Goal: Use online tool/utility: Utilize a website feature to perform a specific function

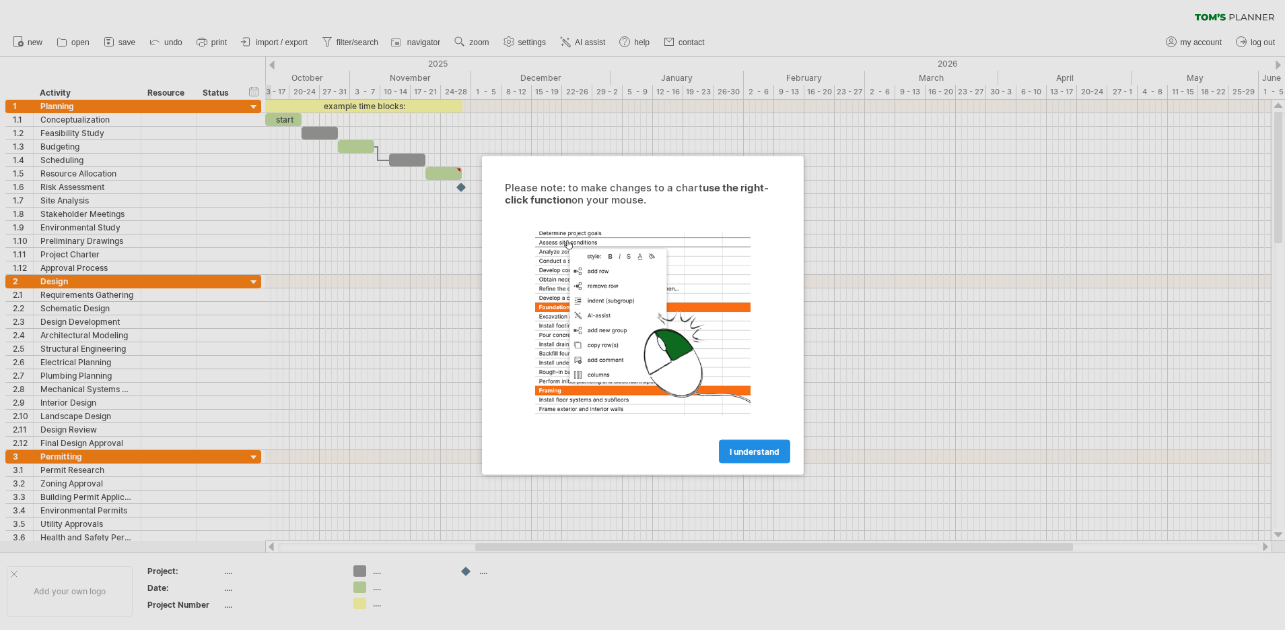
click at [762, 450] on span "I understand" at bounding box center [755, 451] width 50 height 10
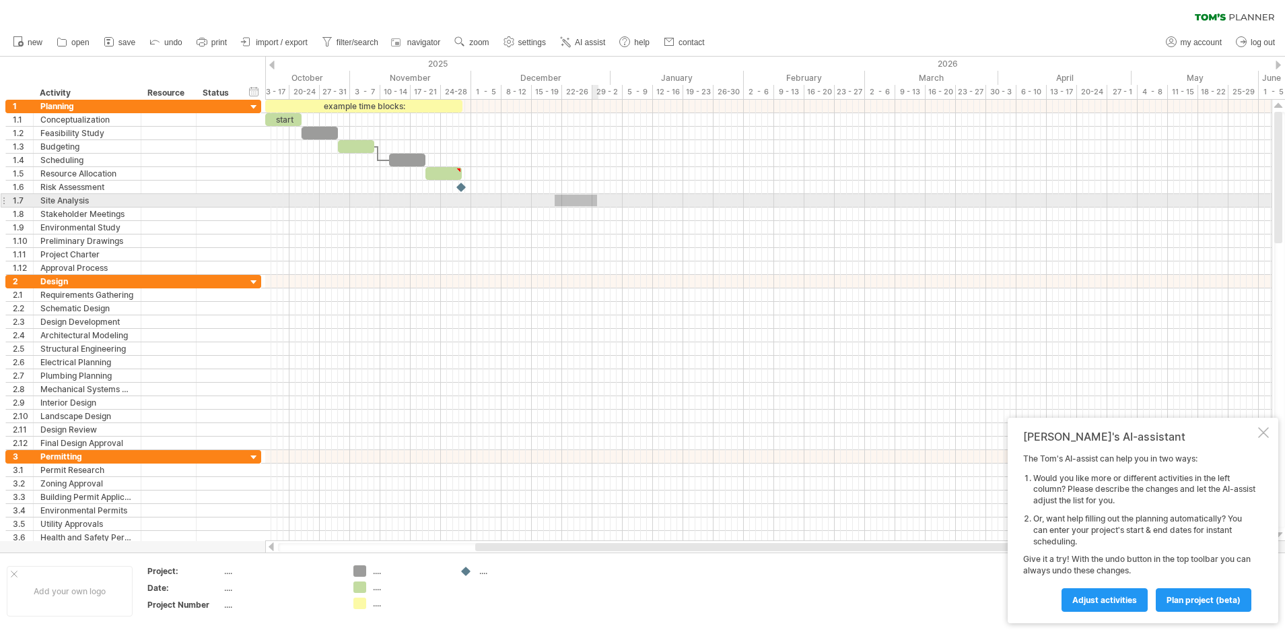
drag, startPoint x: 555, startPoint y: 195, endPoint x: 597, endPoint y: 206, distance: 43.9
click at [597, 206] on div at bounding box center [768, 200] width 1007 height 13
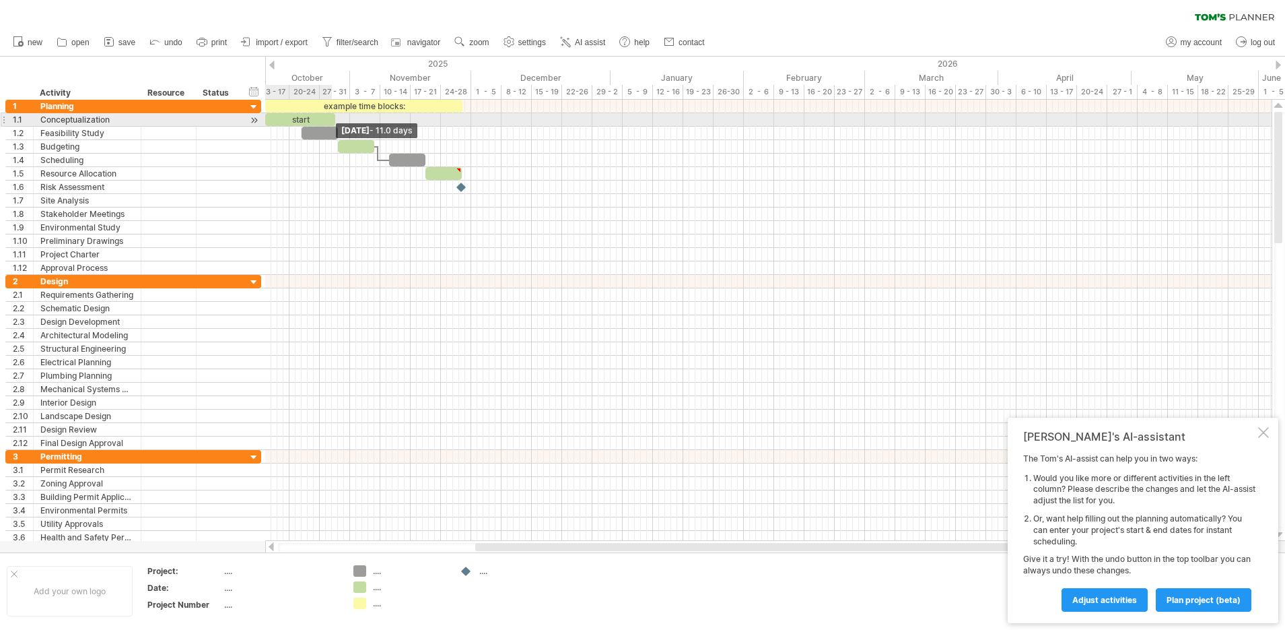
drag, startPoint x: 328, startPoint y: 118, endPoint x: 348, endPoint y: 116, distance: 20.3
click at [338, 116] on span at bounding box center [335, 119] width 5 height 13
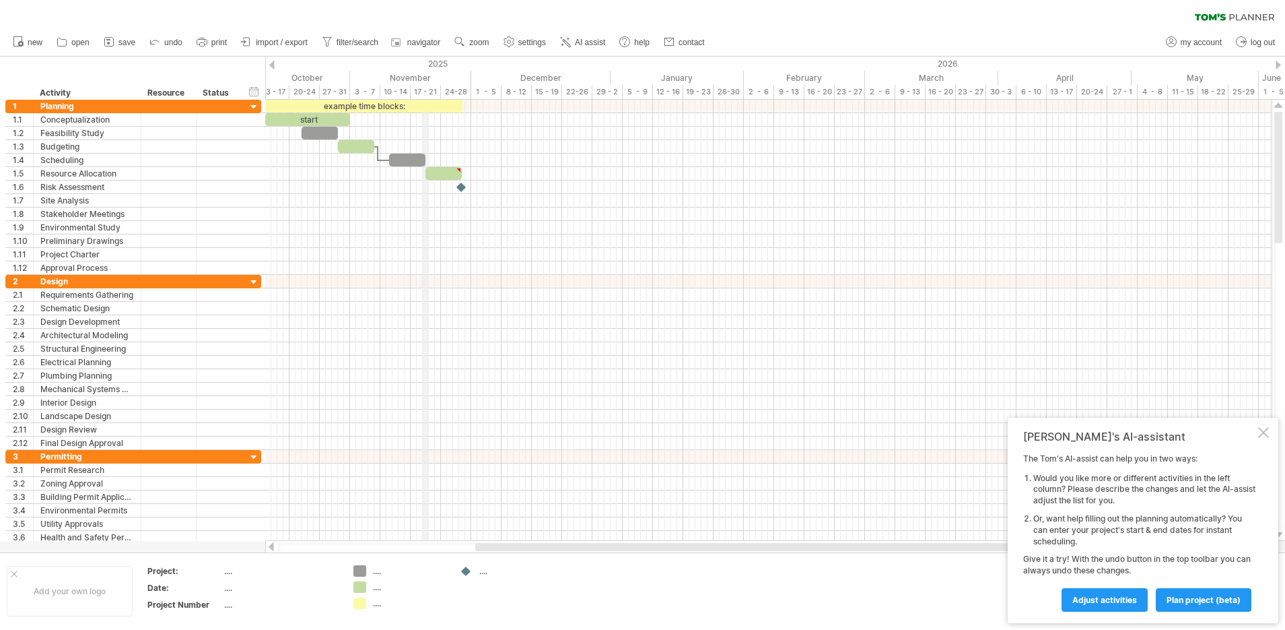
click at [274, 61] on div at bounding box center [271, 65] width 5 height 9
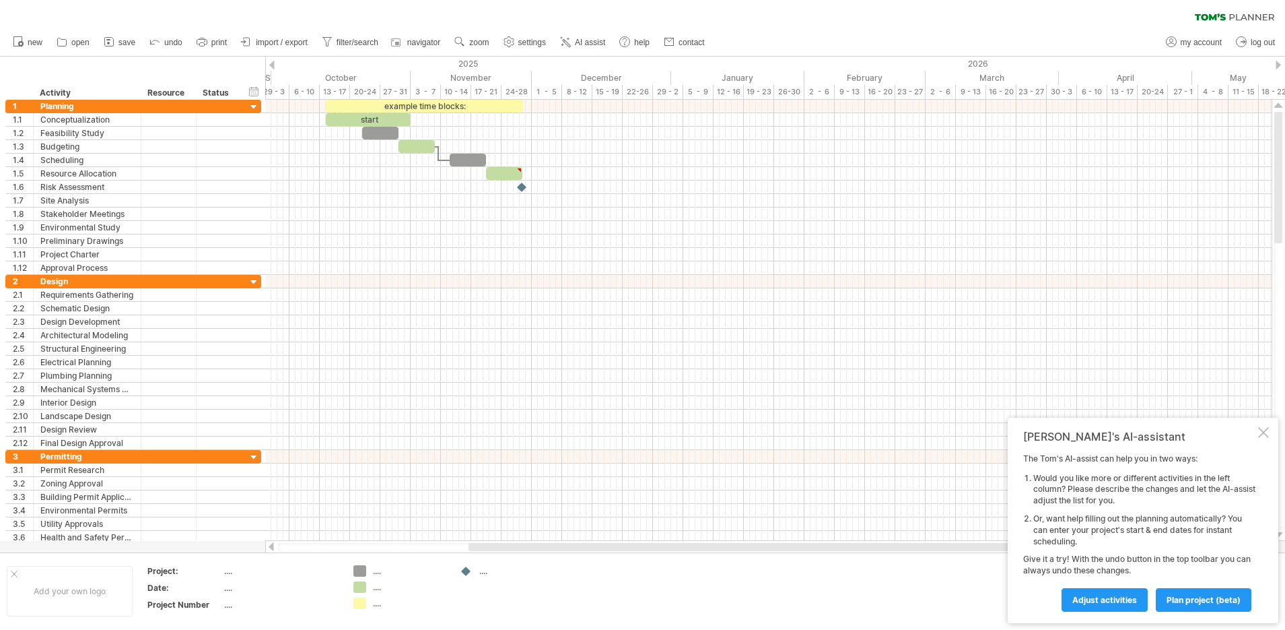
click at [274, 61] on div at bounding box center [271, 65] width 5 height 9
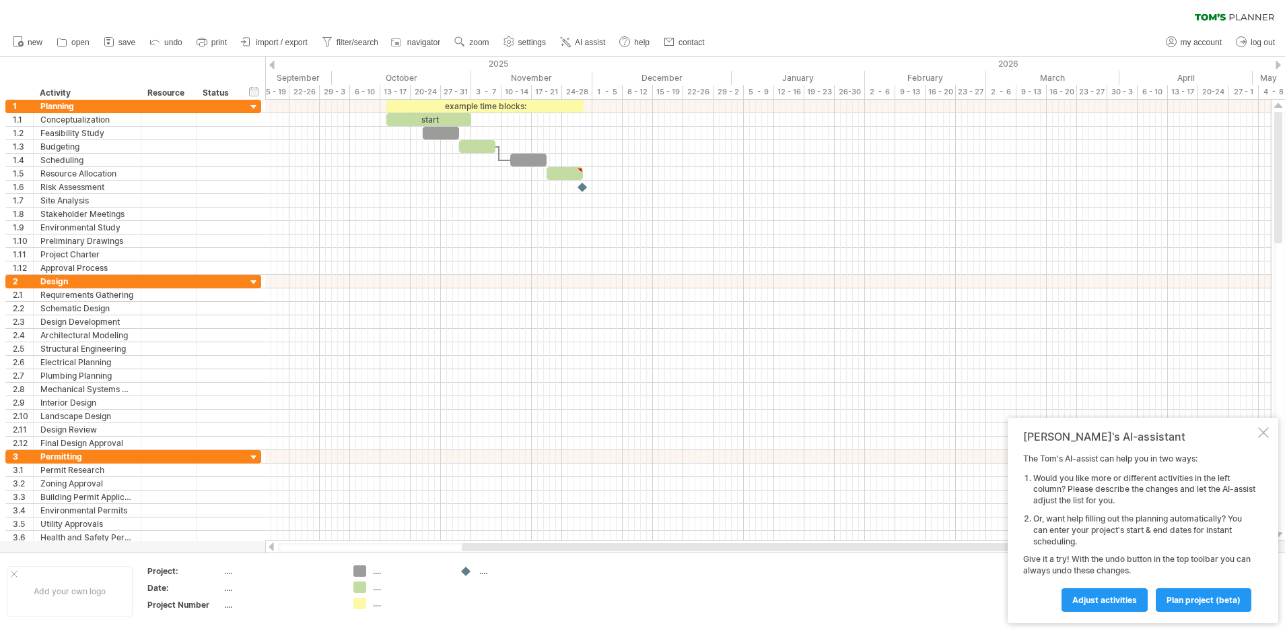
click at [274, 61] on div at bounding box center [271, 65] width 5 height 9
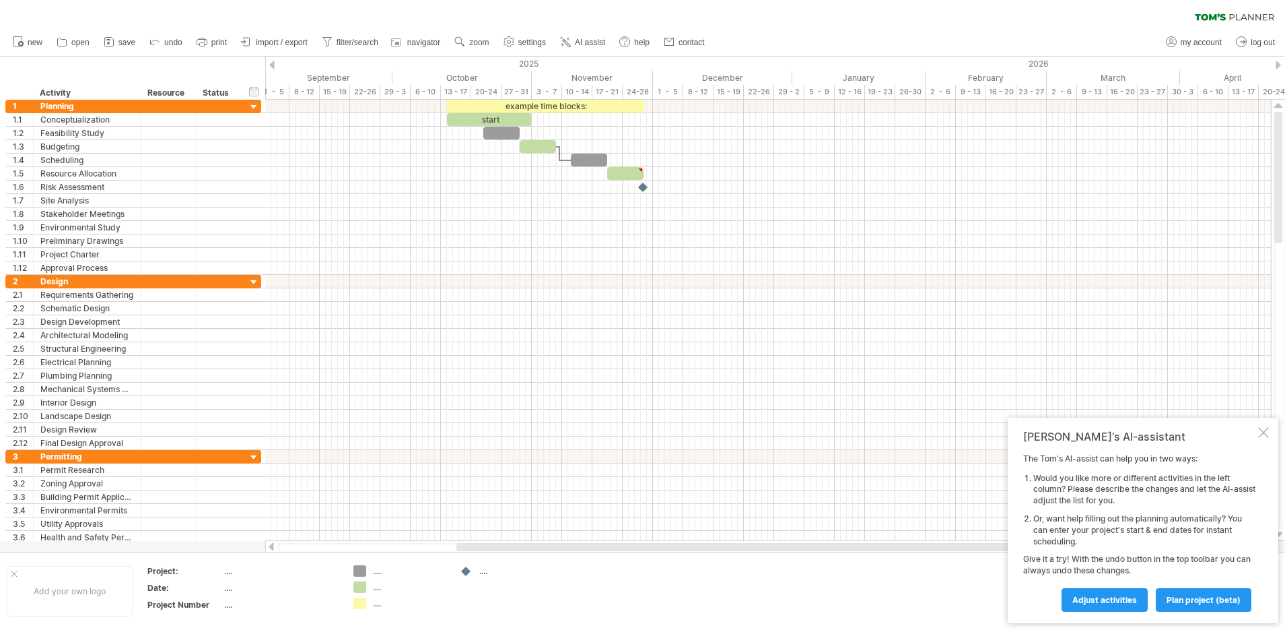
click at [274, 61] on div at bounding box center [271, 65] width 5 height 9
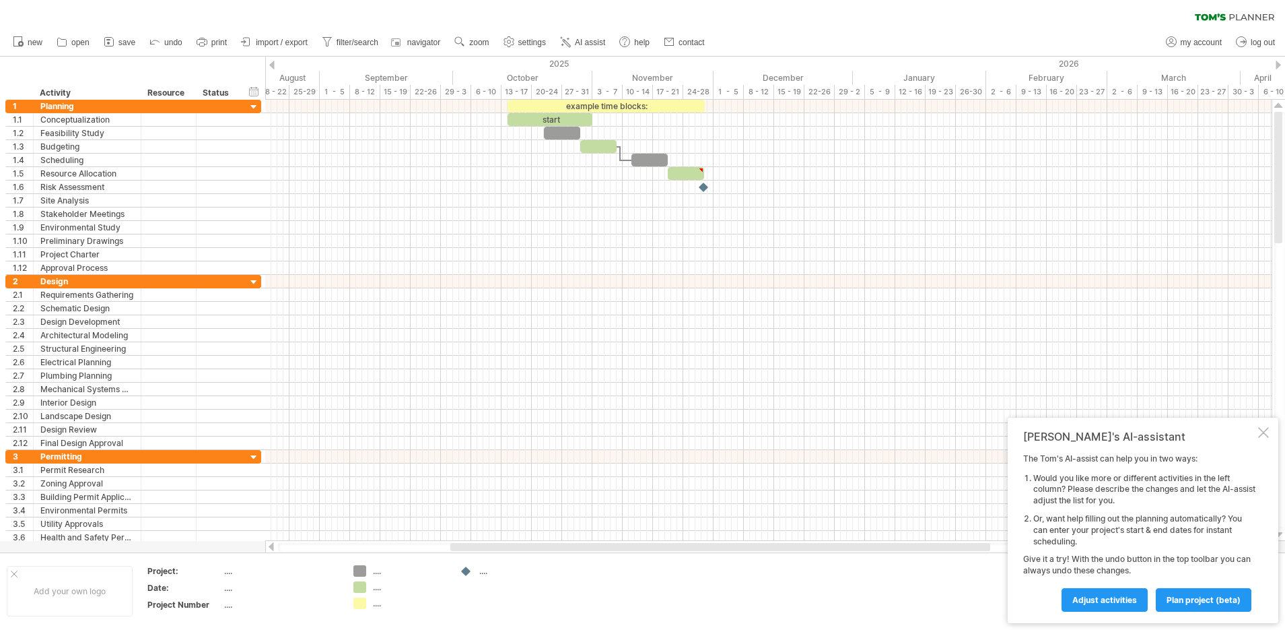
click at [274, 61] on div at bounding box center [271, 65] width 5 height 9
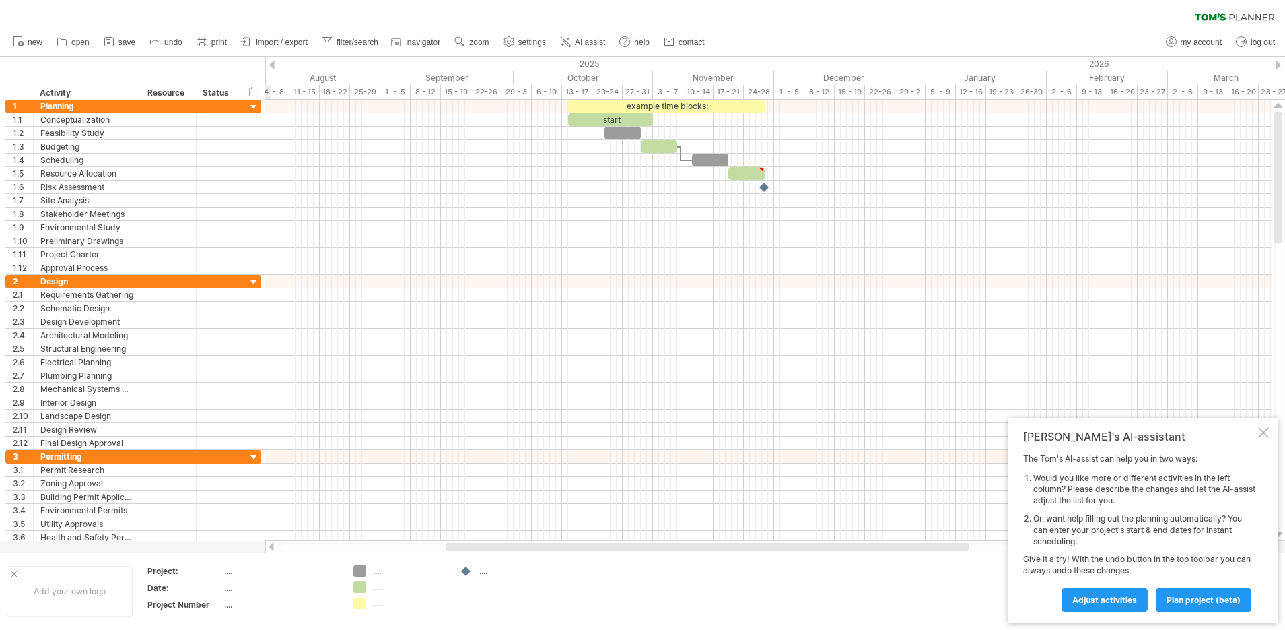
click at [274, 61] on div at bounding box center [271, 65] width 5 height 9
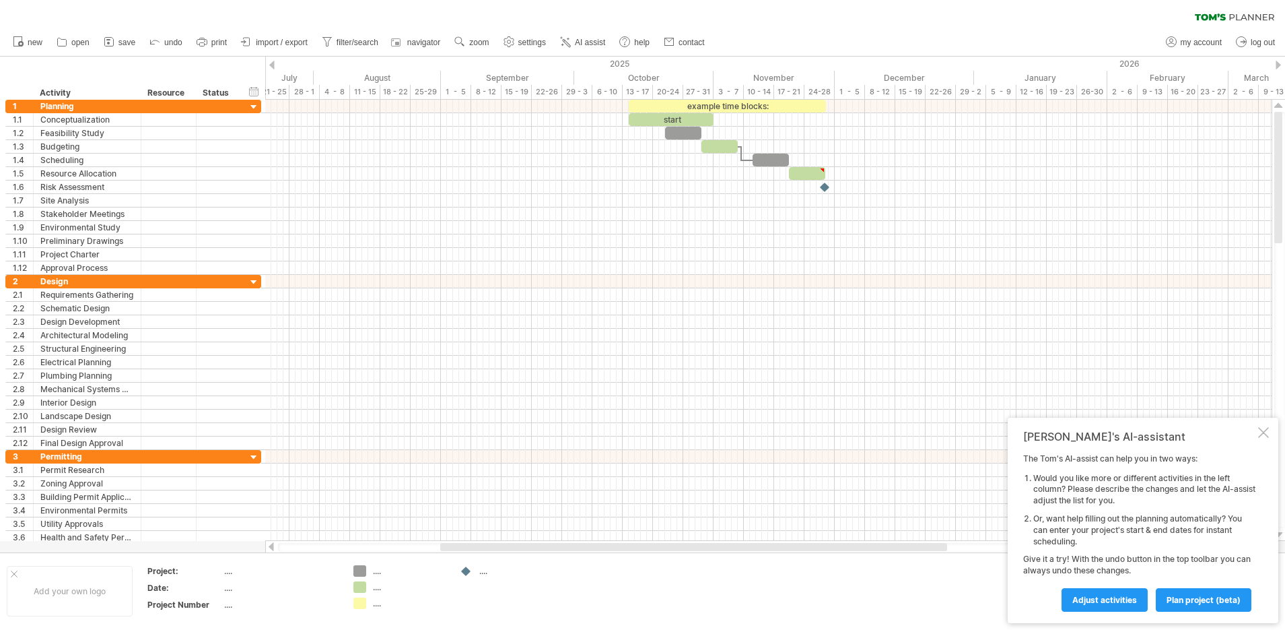
click at [1281, 61] on div at bounding box center [1278, 65] width 5 height 9
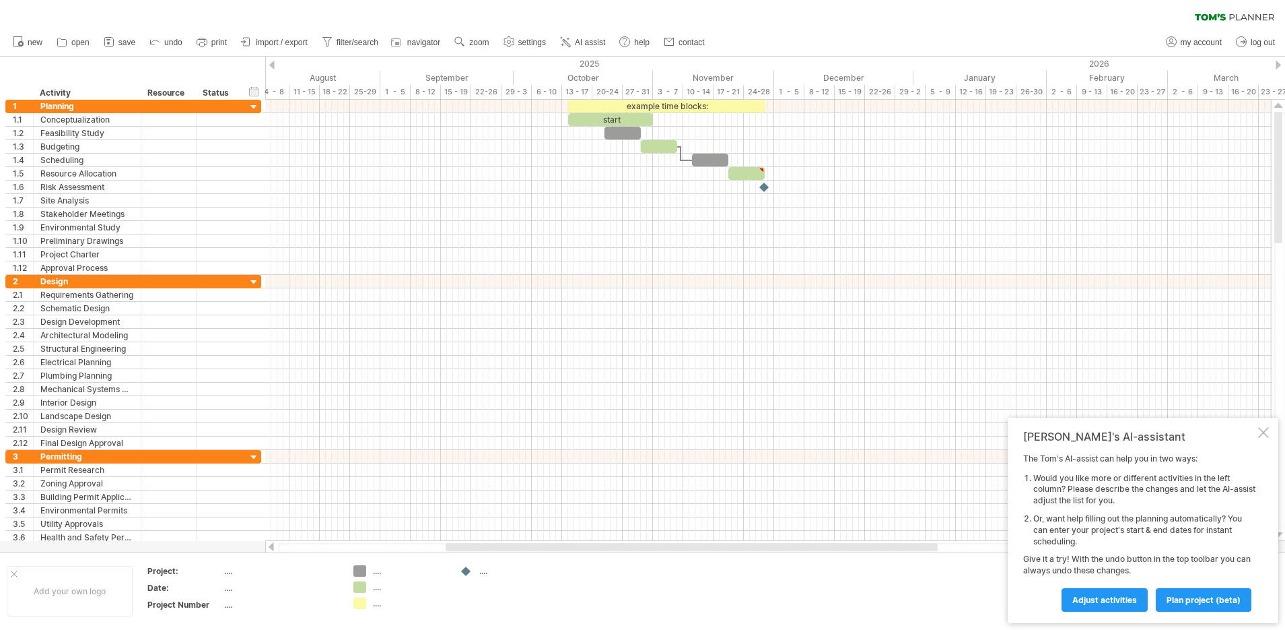
click at [1281, 61] on div at bounding box center [1278, 65] width 5 height 9
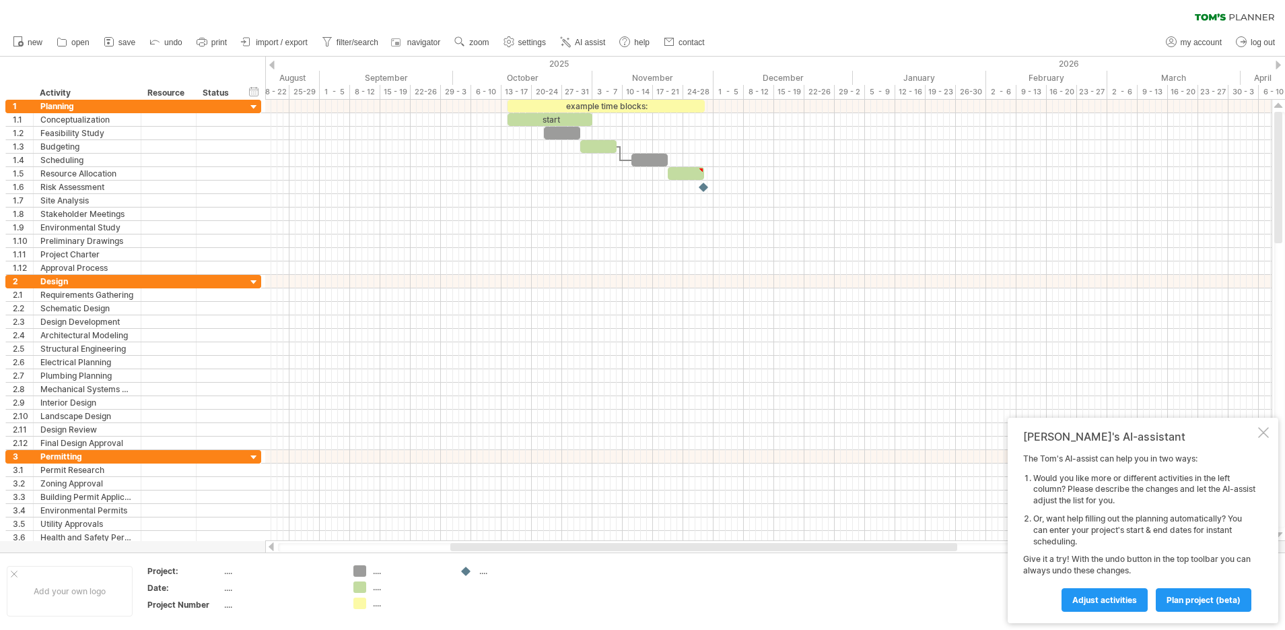
click at [1281, 61] on div at bounding box center [1278, 65] width 5 height 9
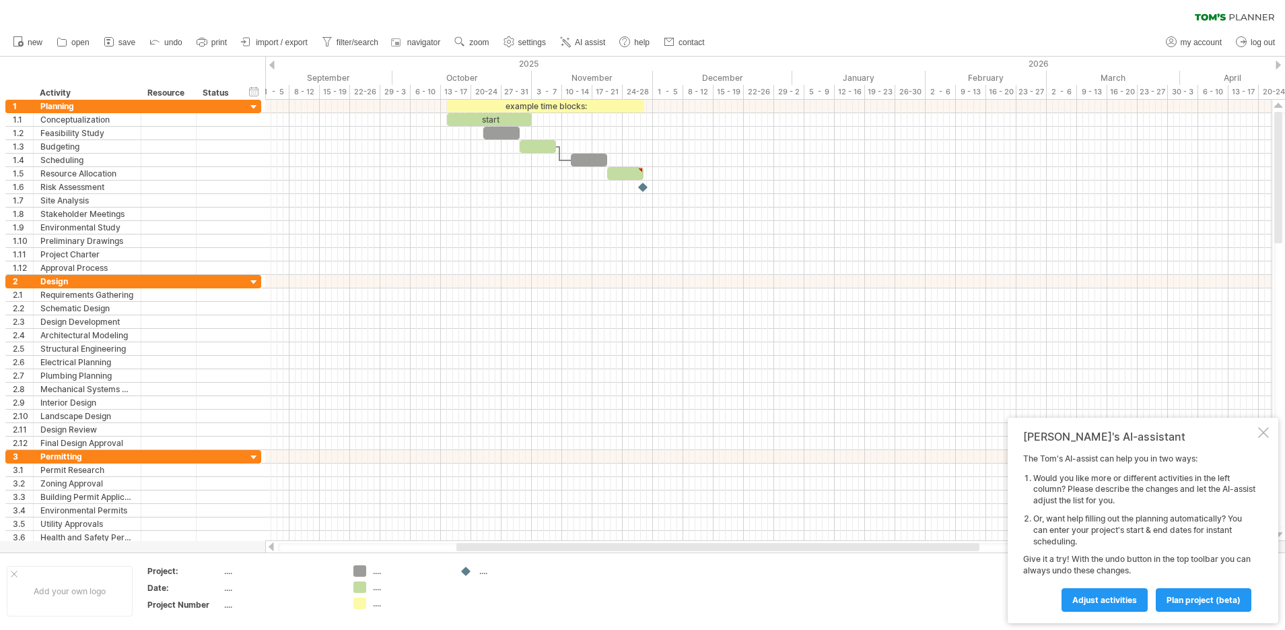
click at [1281, 61] on div at bounding box center [1278, 65] width 5 height 9
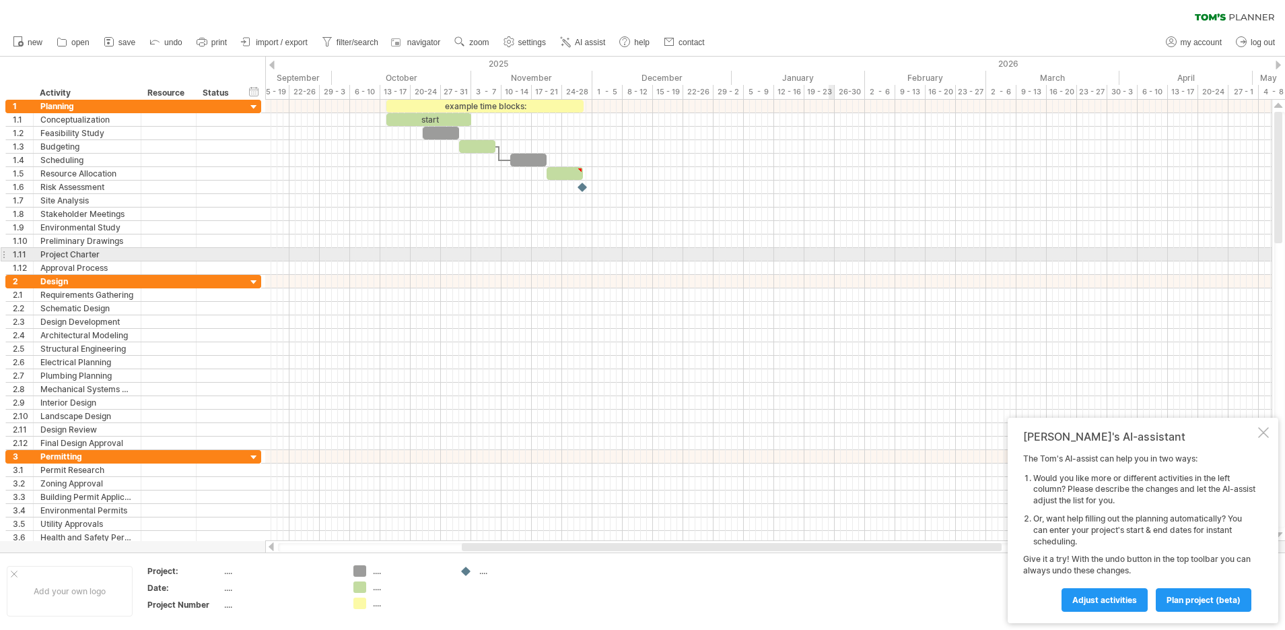
click at [829, 251] on div at bounding box center [768, 254] width 1007 height 13
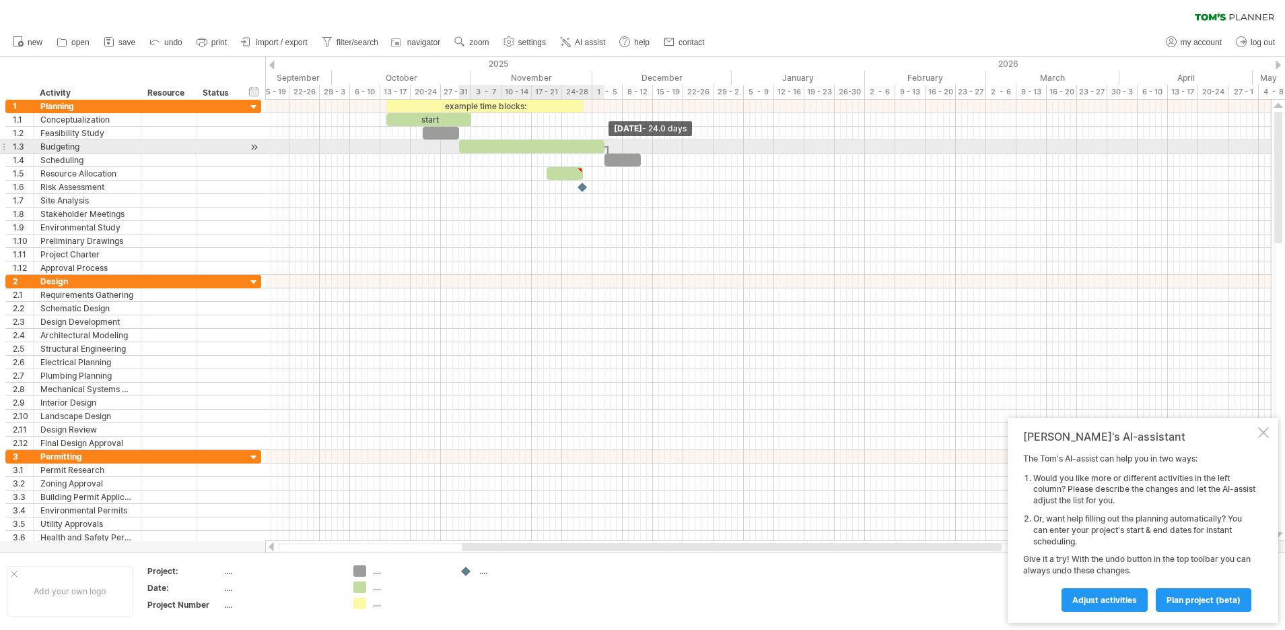
drag, startPoint x: 497, startPoint y: 141, endPoint x: 605, endPoint y: 141, distance: 108.4
click at [605, 141] on span at bounding box center [604, 146] width 5 height 13
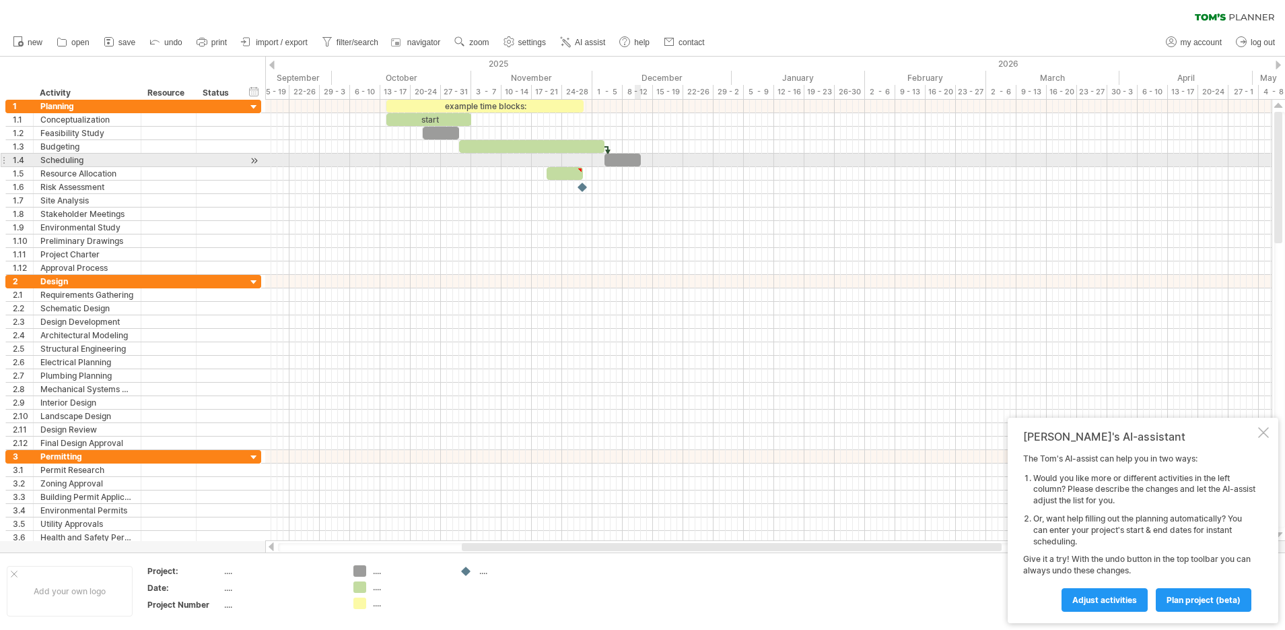
click at [640, 158] on span at bounding box center [640, 160] width 5 height 13
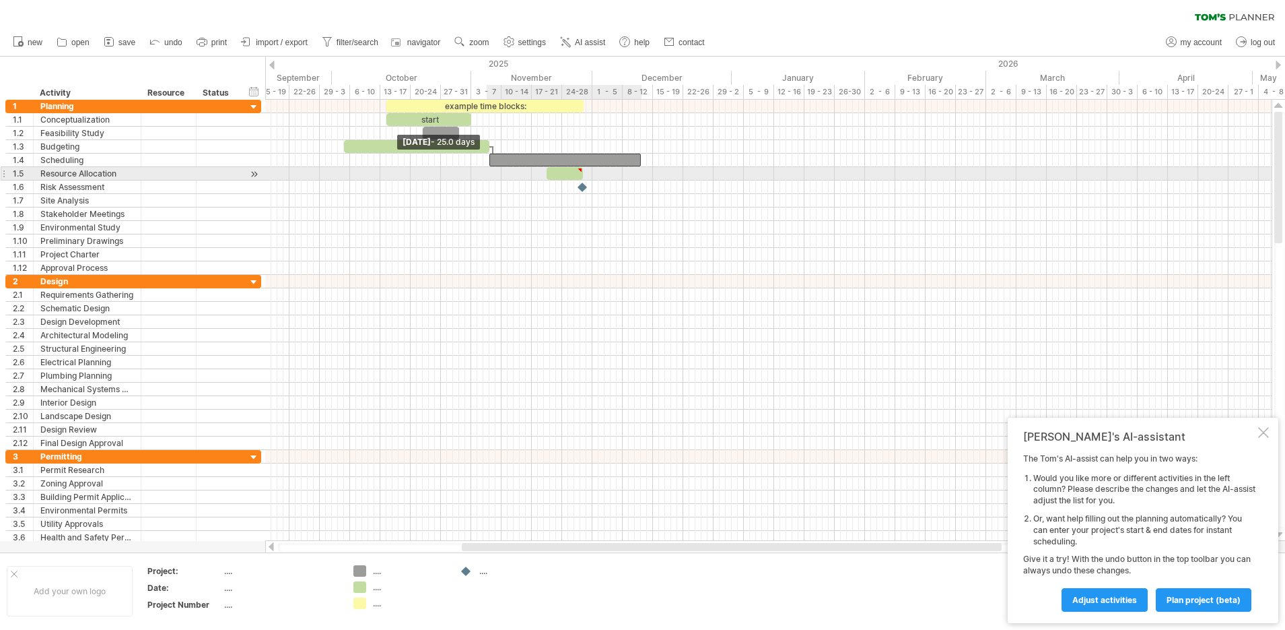
drag, startPoint x: 605, startPoint y: 156, endPoint x: 498, endPoint y: 182, distance: 110.9
click at [496, 168] on div "example time blocks: start Wednesday 10 December - 6.0 days Thursday 06 Novembe…" at bounding box center [768, 320] width 1007 height 441
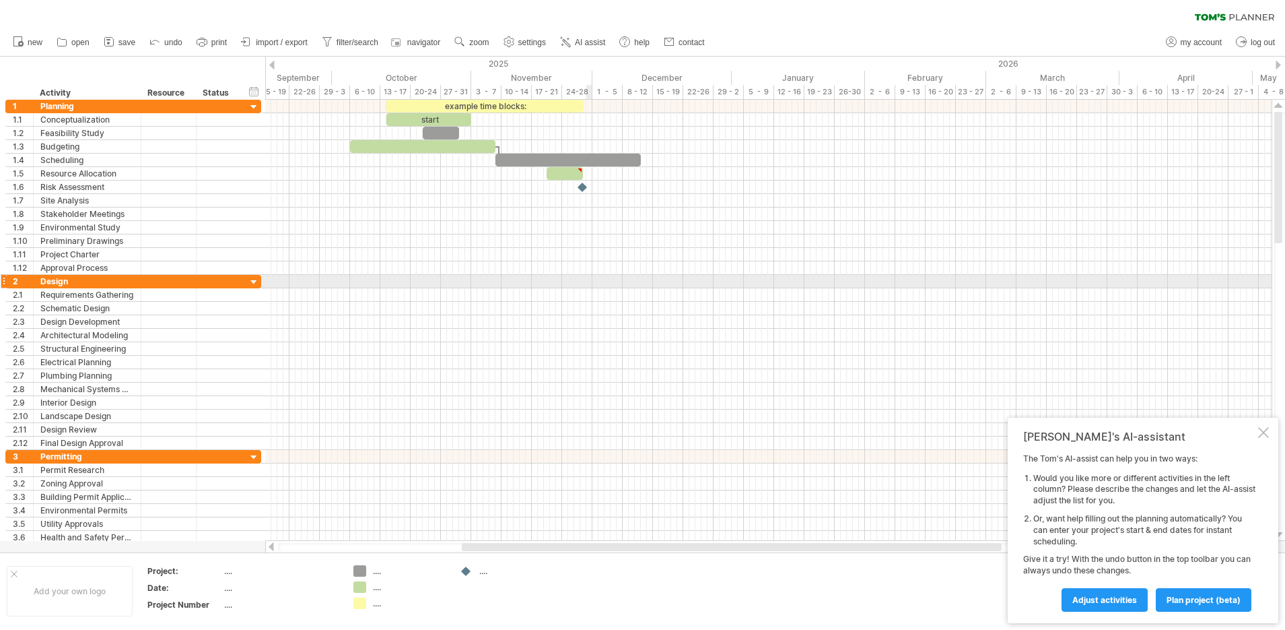
click at [591, 277] on div at bounding box center [768, 281] width 1007 height 13
click at [358, 570] on div "Trying to reach plan.tomsplanner.com Connected again... 0% clear filter new 1" at bounding box center [642, 315] width 1285 height 630
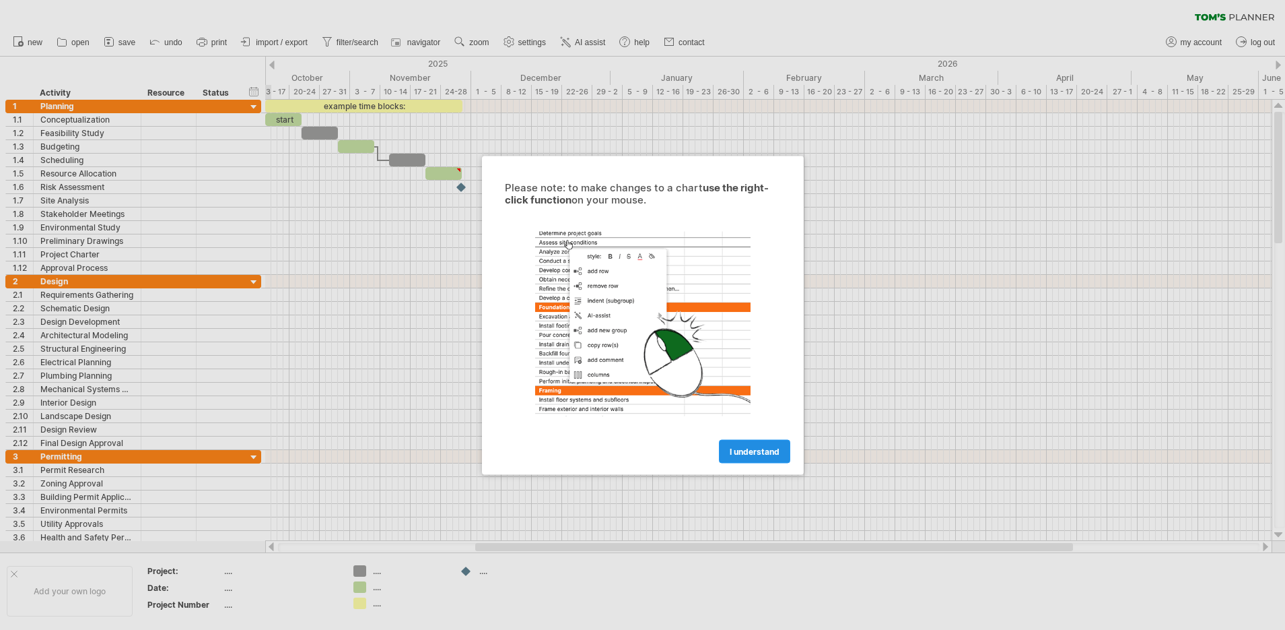
click at [755, 447] on span "I understand" at bounding box center [755, 451] width 50 height 10
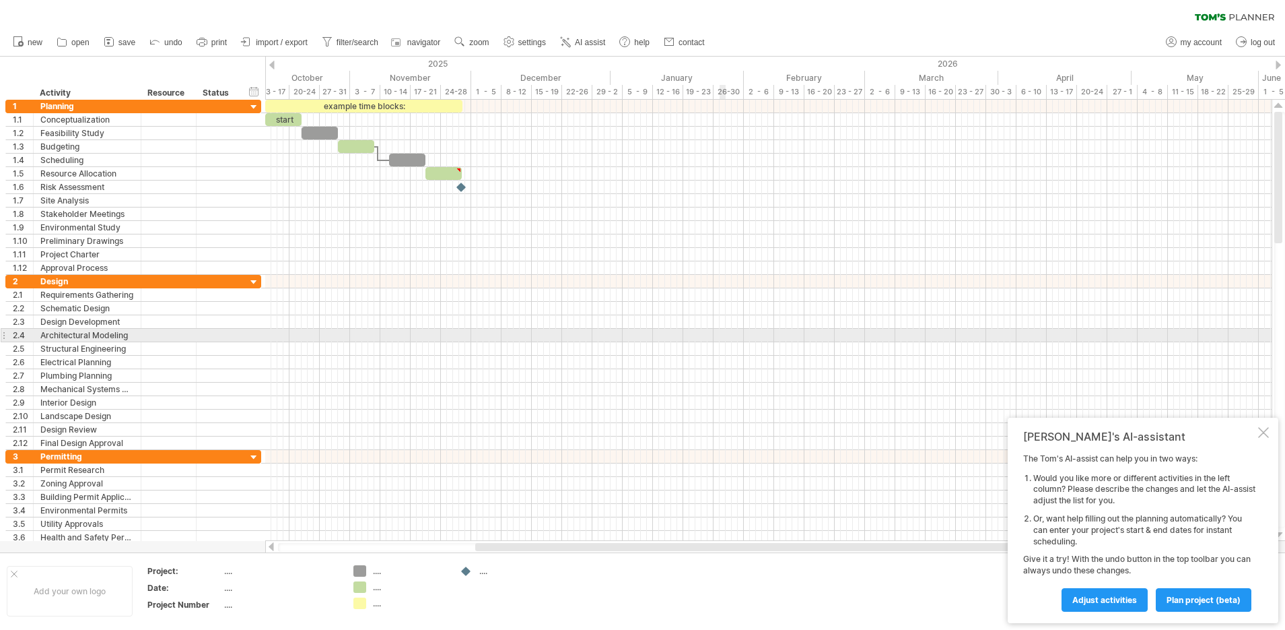
click at [720, 329] on div at bounding box center [768, 335] width 1007 height 13
click at [1118, 605] on link "Adjust activities" at bounding box center [1105, 600] width 86 height 24
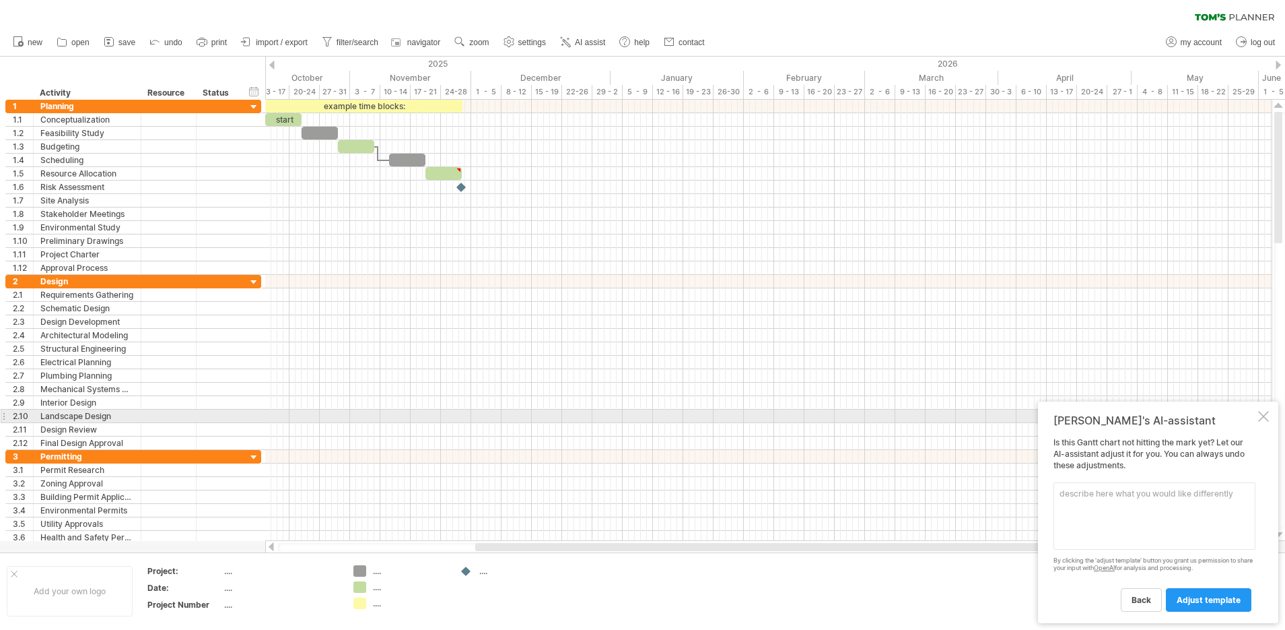
click at [1261, 419] on div at bounding box center [1263, 416] width 11 height 11
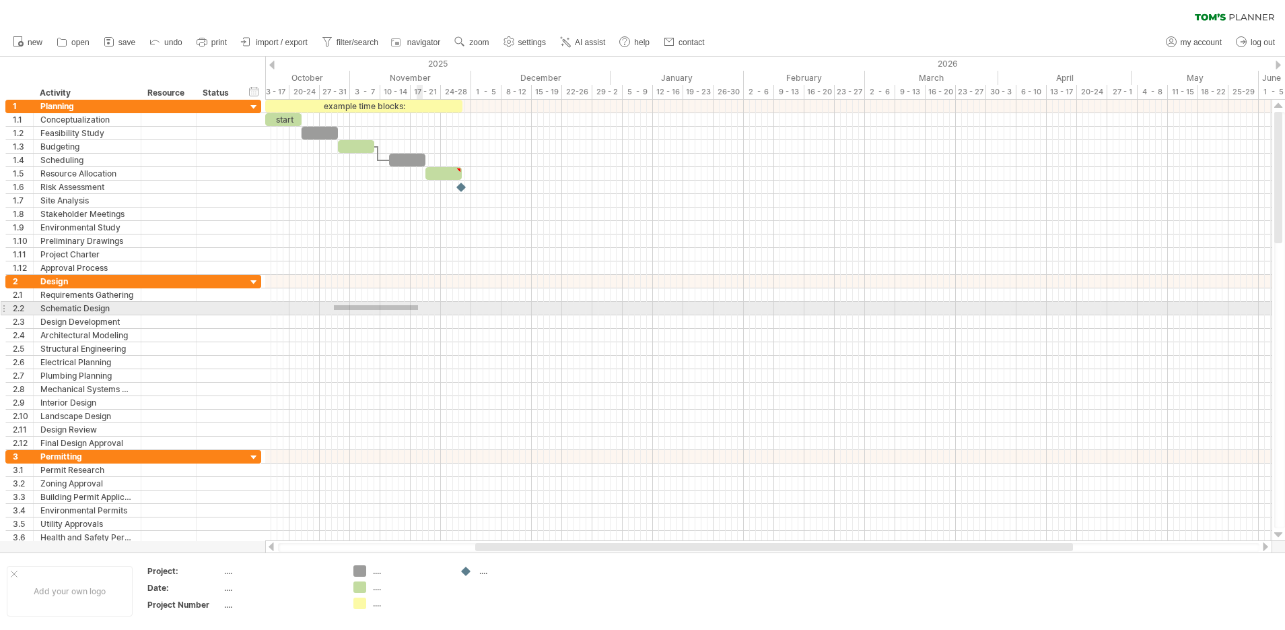
drag, startPoint x: 334, startPoint y: 310, endPoint x: 418, endPoint y: 305, distance: 84.3
click at [418, 305] on div at bounding box center [768, 308] width 1007 height 13
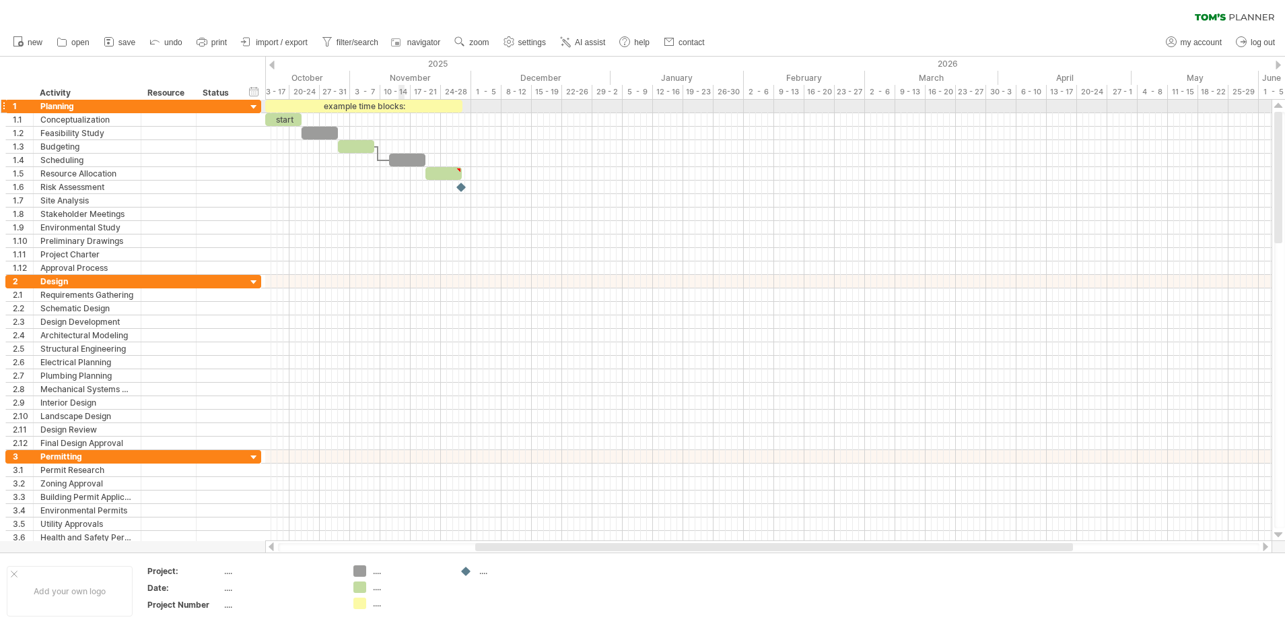
click at [400, 106] on div "example time blocks:" at bounding box center [363, 106] width 197 height 13
drag, startPoint x: 461, startPoint y: 105, endPoint x: 478, endPoint y: 105, distance: 16.8
click at [478, 105] on span at bounding box center [477, 106] width 5 height 13
drag, startPoint x: 482, startPoint y: 102, endPoint x: 473, endPoint y: 106, distance: 9.9
click at [473, 106] on span at bounding box center [471, 106] width 5 height 13
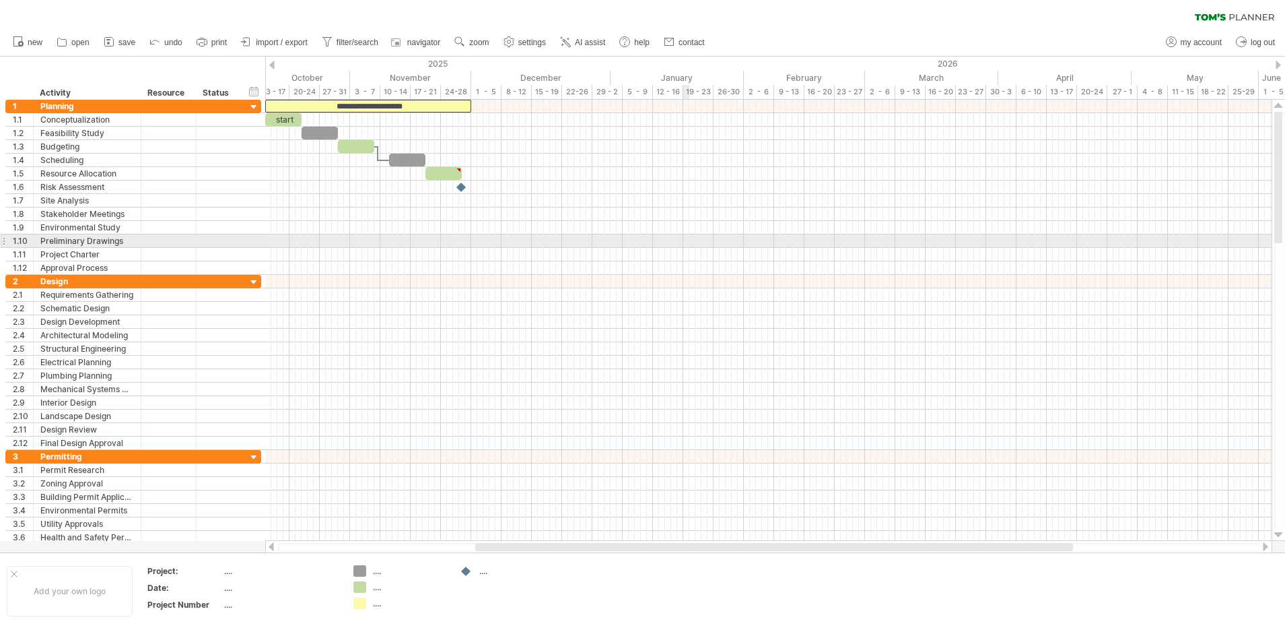
click at [684, 240] on div at bounding box center [768, 240] width 1007 height 13
click at [118, 44] on link "save" at bounding box center [119, 43] width 39 height 18
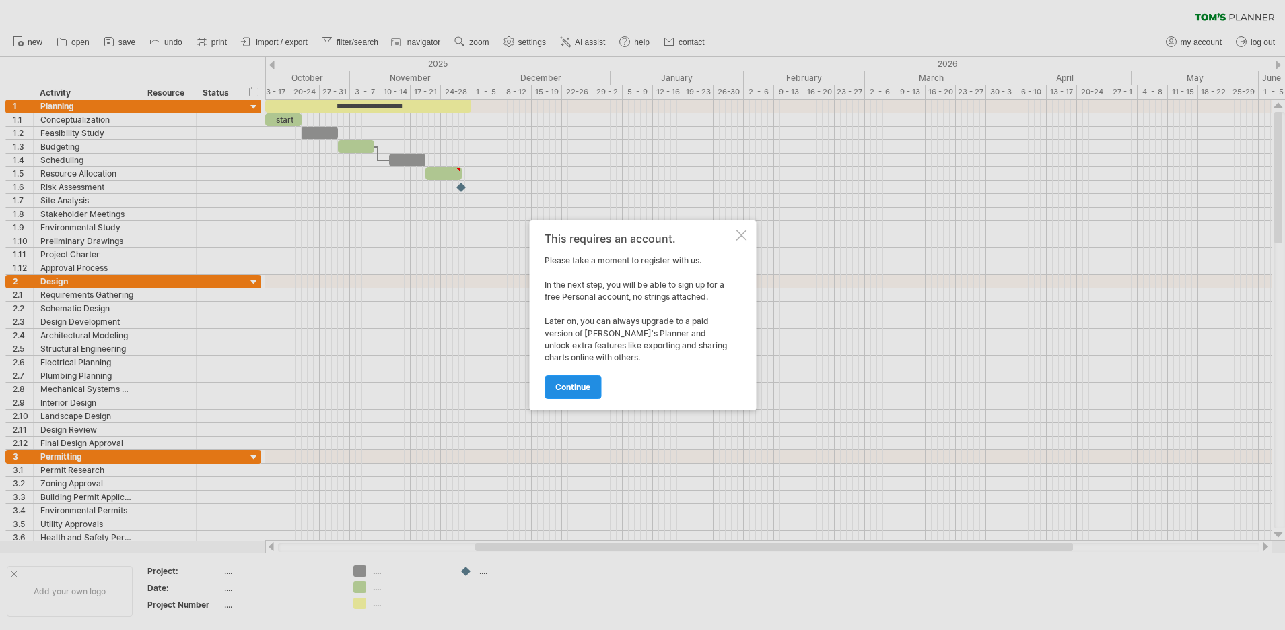
click at [592, 388] on link "continue" at bounding box center [573, 387] width 57 height 24
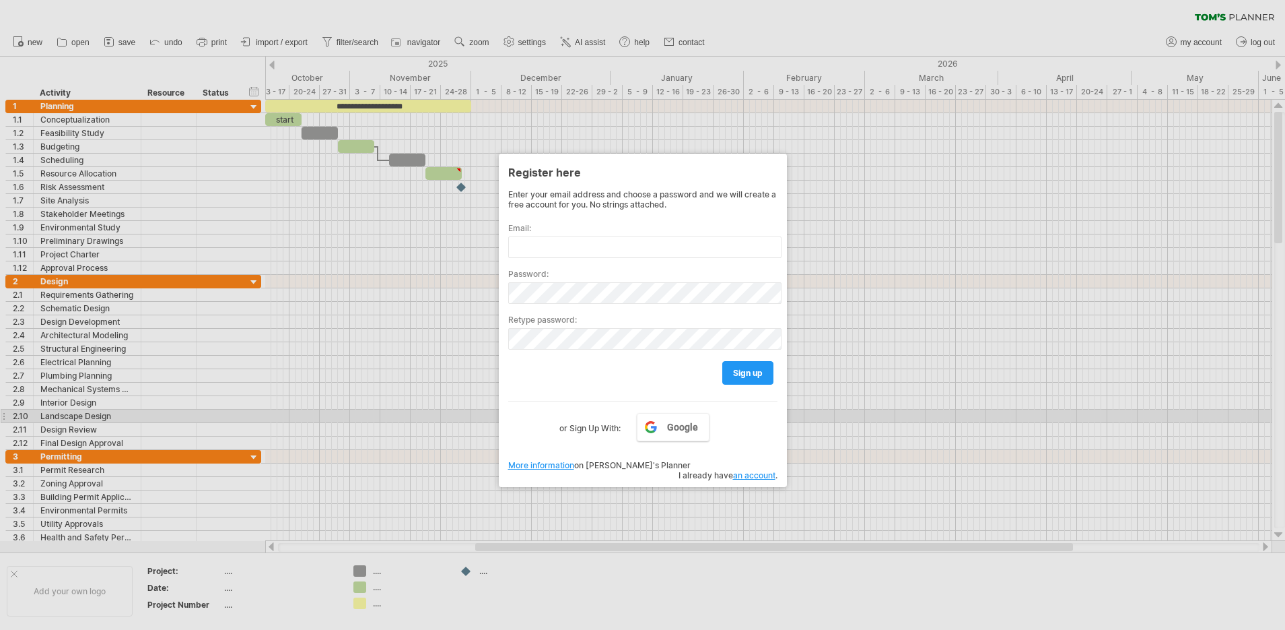
click at [918, 410] on div at bounding box center [642, 315] width 1285 height 630
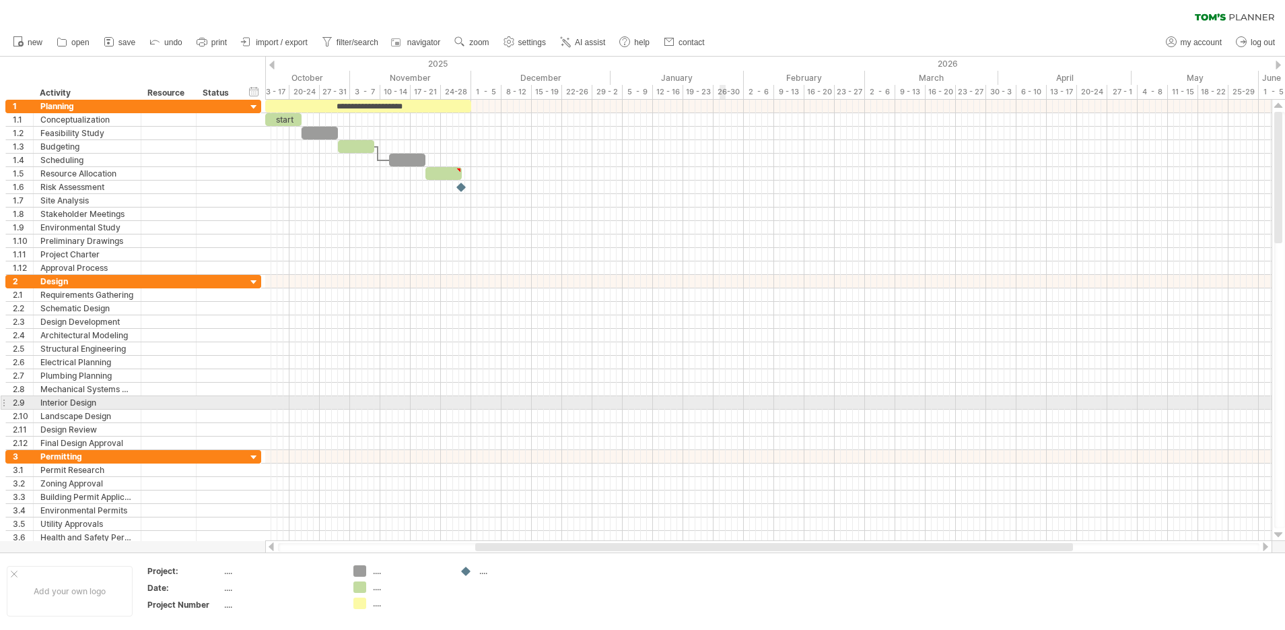
click at [724, 399] on div at bounding box center [768, 402] width 1007 height 13
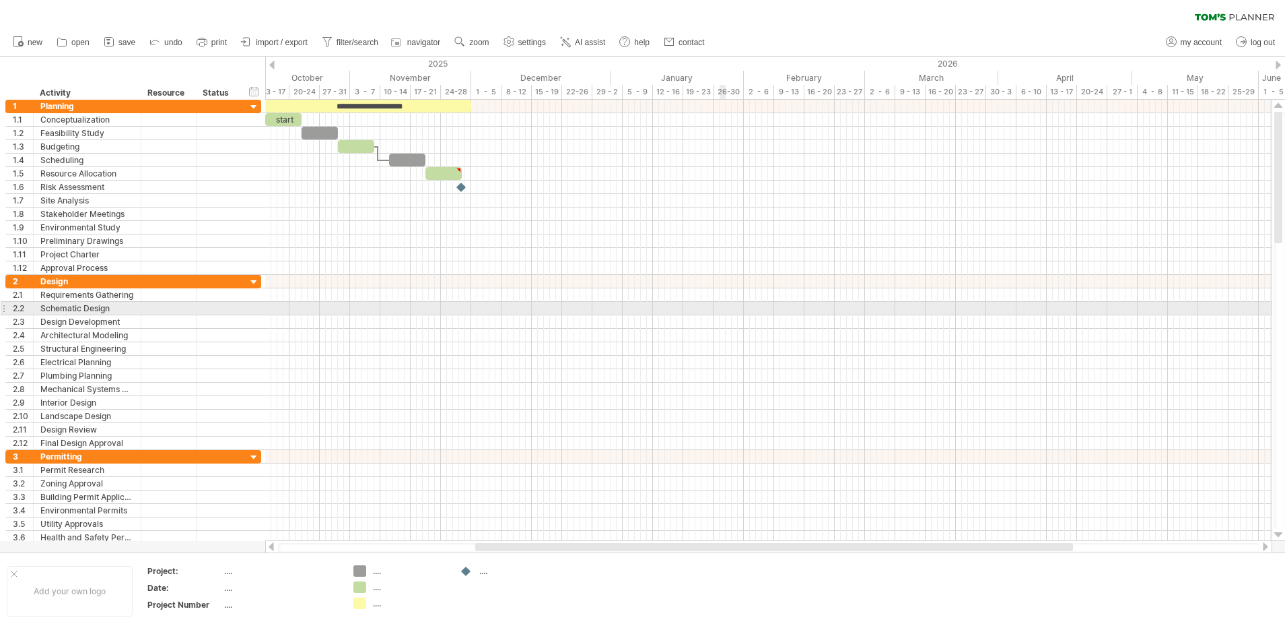
click at [721, 310] on div at bounding box center [768, 308] width 1007 height 13
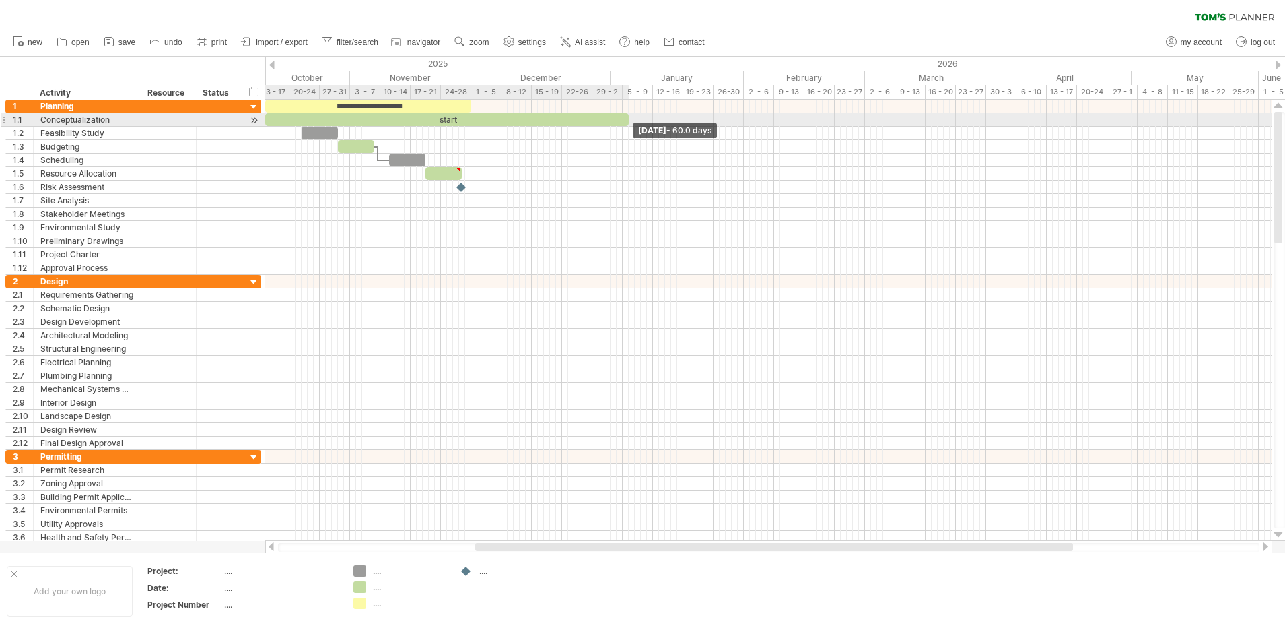
drag, startPoint x: 300, startPoint y: 121, endPoint x: 628, endPoint y: 120, distance: 327.9
click at [628, 120] on span at bounding box center [628, 119] width 5 height 13
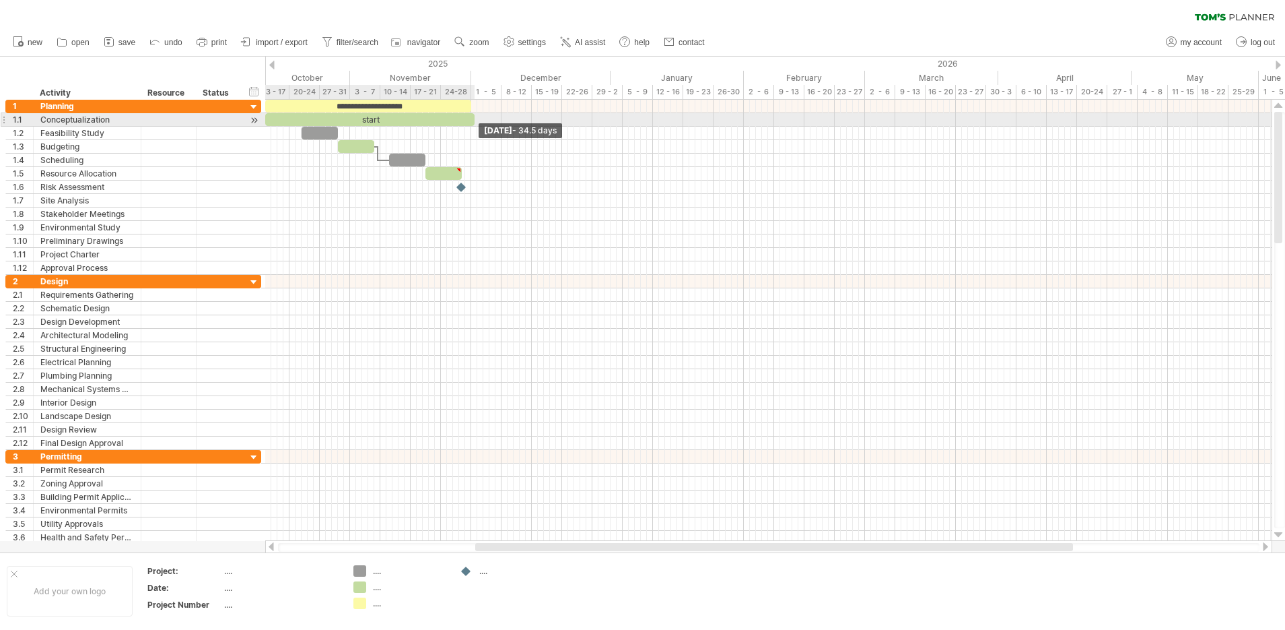
drag, startPoint x: 628, startPoint y: 119, endPoint x: 473, endPoint y: 121, distance: 155.5
click at [473, 121] on span at bounding box center [474, 119] width 5 height 13
